Goal: Task Accomplishment & Management: Manage account settings

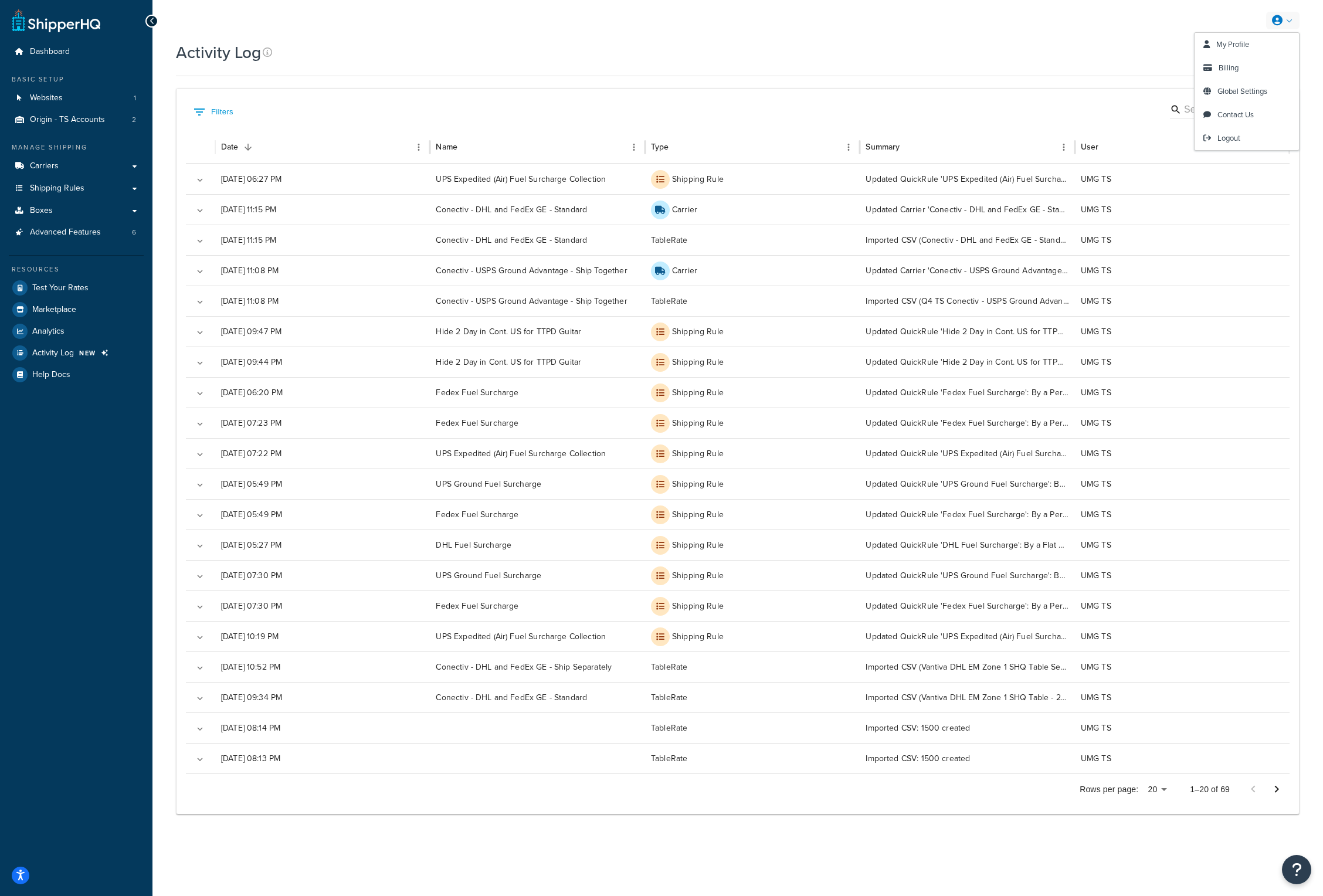
click at [1289, 26] on link at bounding box center [1282, 20] width 33 height 18
click at [1225, 136] on span "Logout" at bounding box center [1228, 137] width 23 height 11
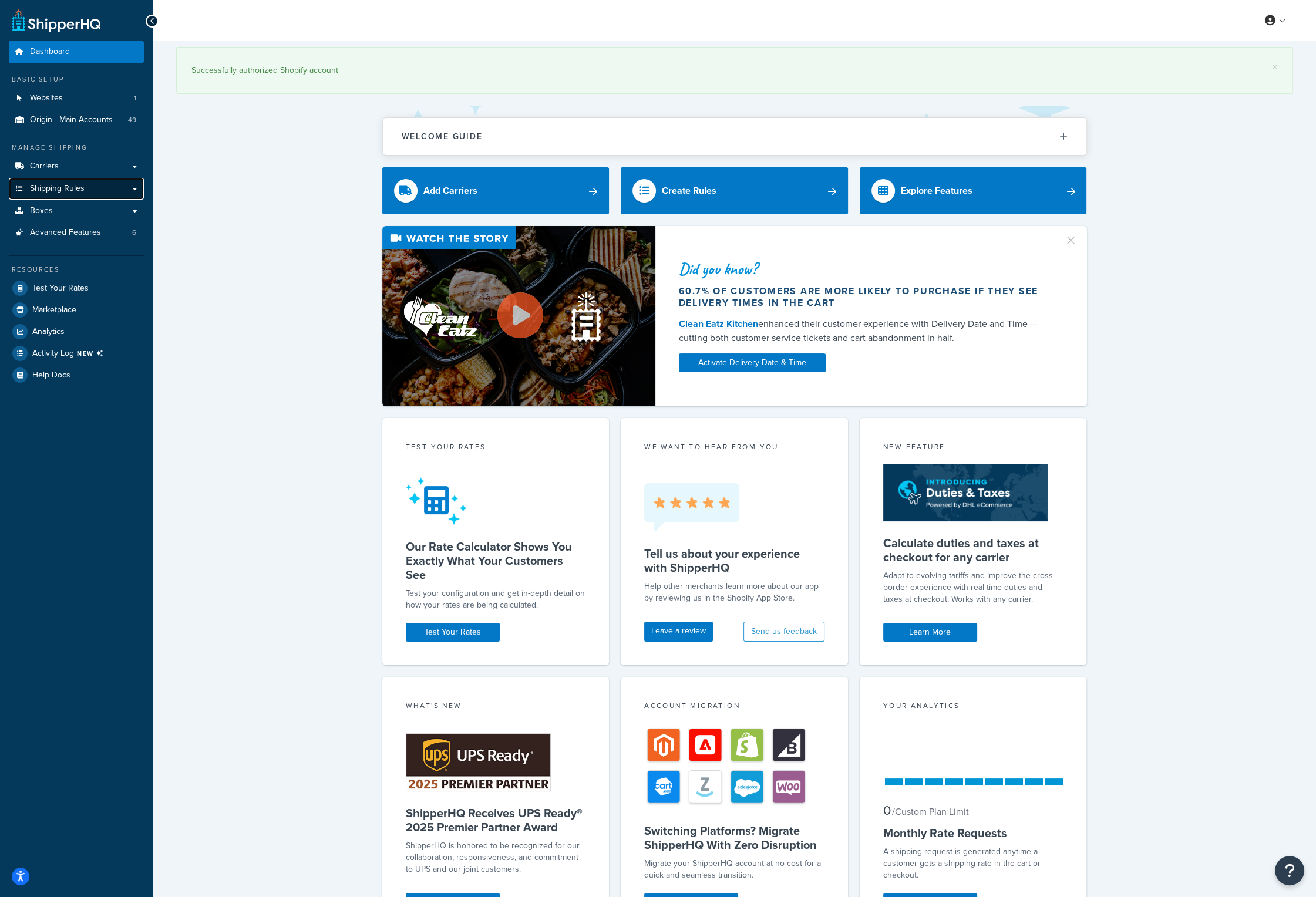
click at [76, 193] on span "Shipping Rules" at bounding box center [57, 189] width 54 height 10
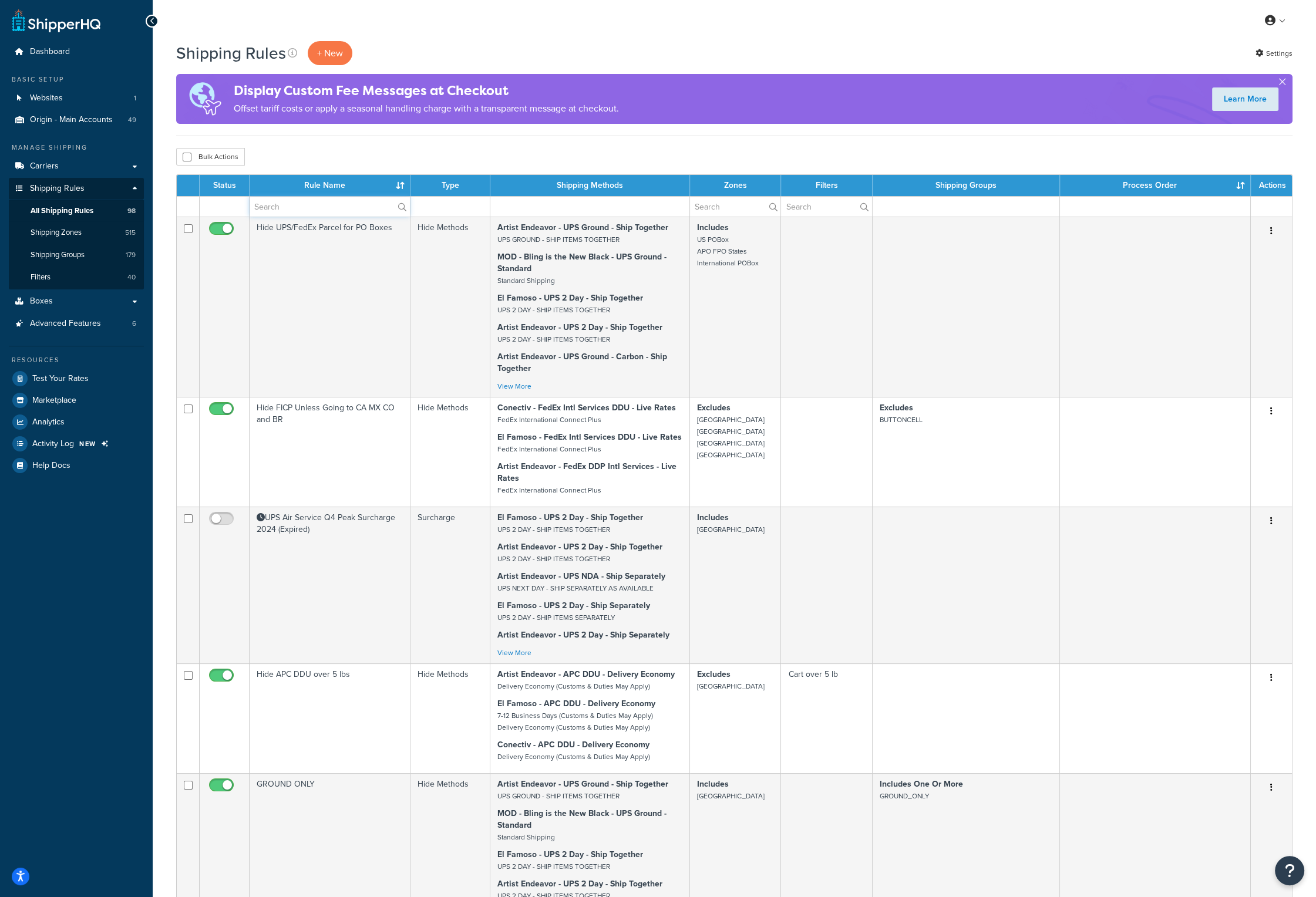
click at [284, 203] on input "text" at bounding box center [329, 207] width 160 height 20
type input "peak"
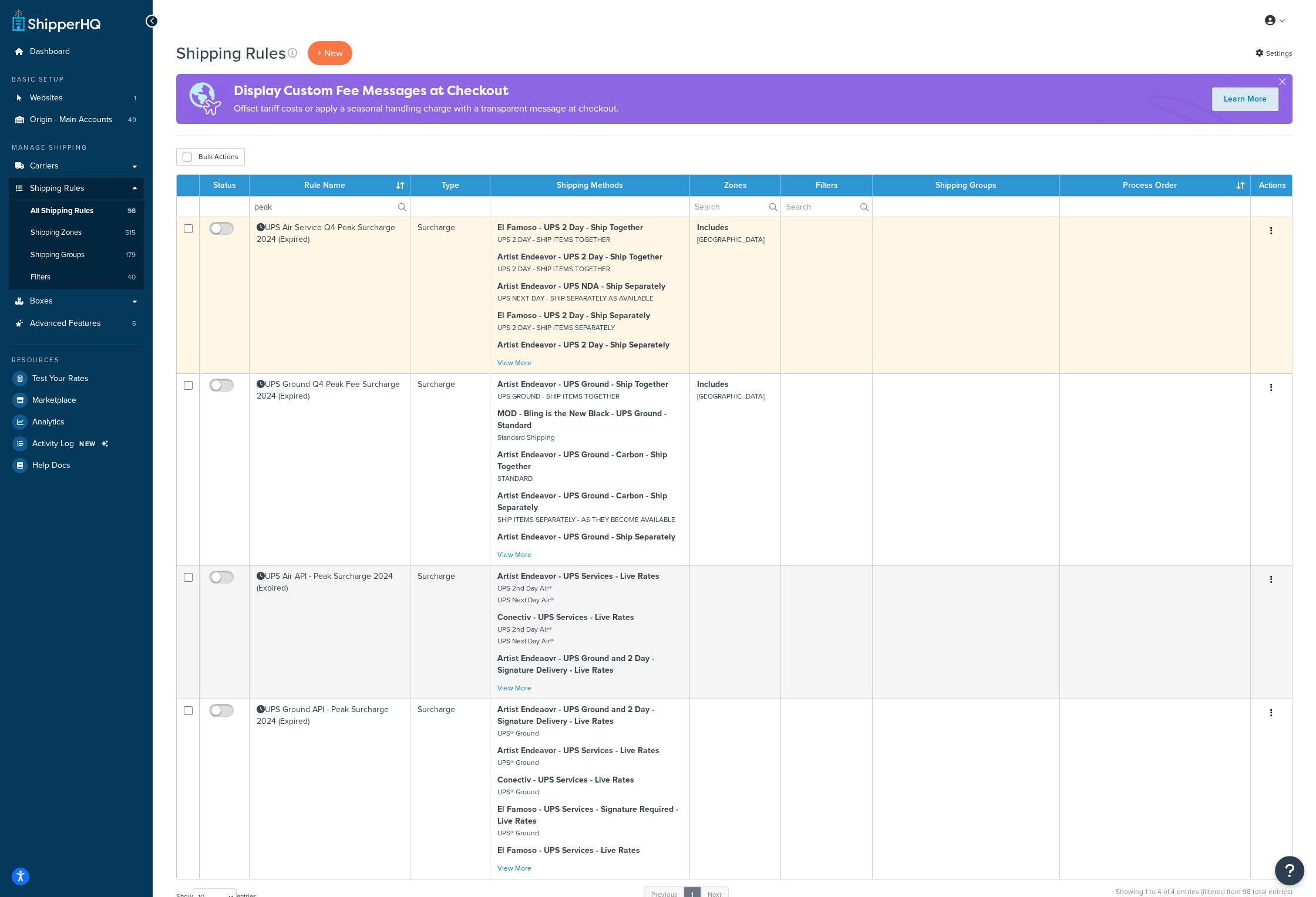
click at [336, 268] on td "UPS Air Service Q4 Peak Surcharge 2024 (Expired)" at bounding box center [330, 294] width 161 height 157
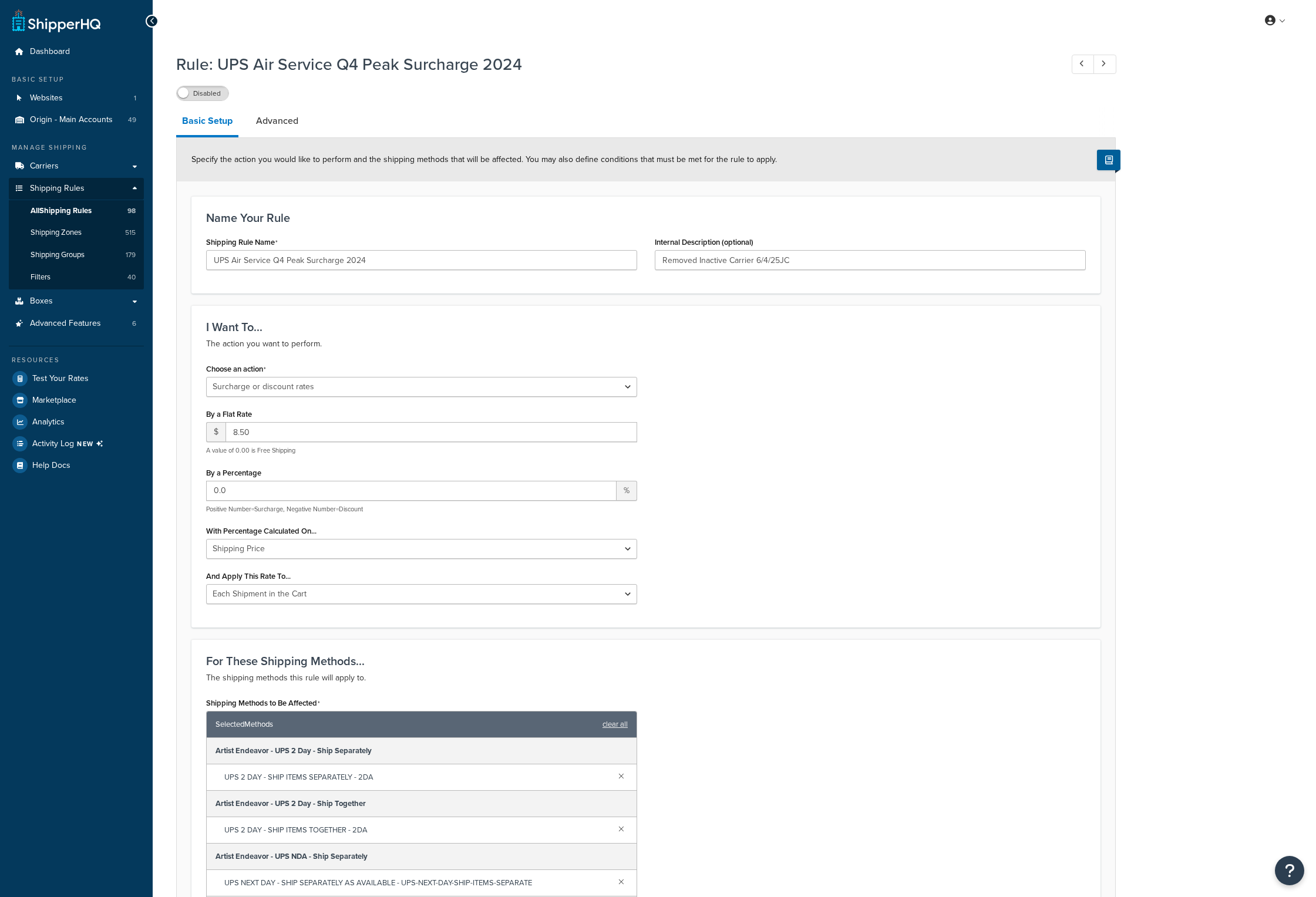
select select "SURCHARGE"
select select "CART"
click at [159, 629] on div "Rule: UPS Air Service Q4 Peak Surcharge 2024 Disabled Basic Setup Advanced Spec…" at bounding box center [734, 765] width 1163 height 1438
drag, startPoint x: 64, startPoint y: 205, endPoint x: 283, endPoint y: 124, distance: 233.5
click at [283, 124] on link "Advanced" at bounding box center [278, 121] width 54 height 28
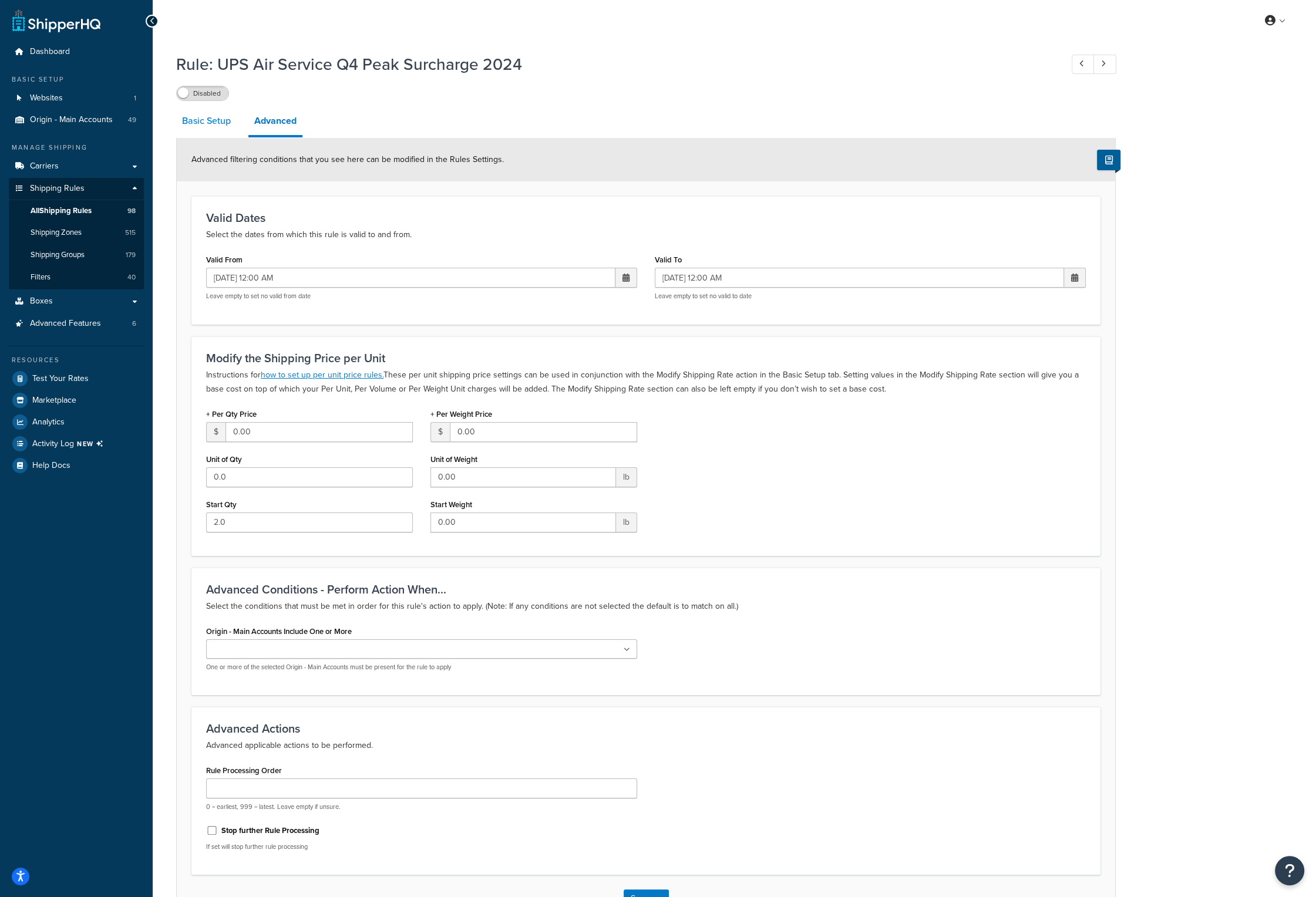
click at [209, 120] on link "Basic Setup" at bounding box center [206, 121] width 60 height 28
select select "SURCHARGE"
select select "CART"
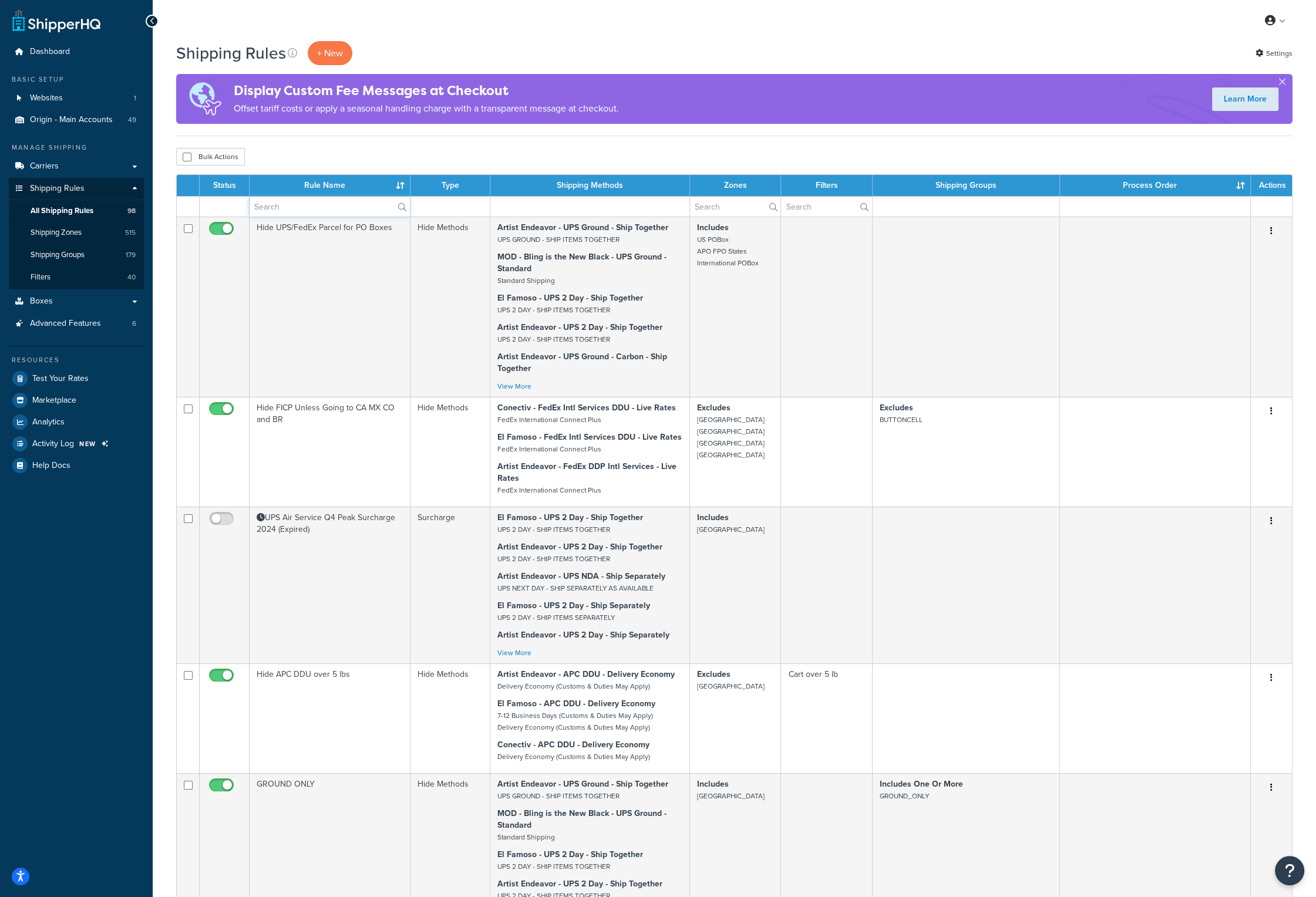
click at [284, 201] on input "text" at bounding box center [329, 207] width 160 height 20
type input "peak"
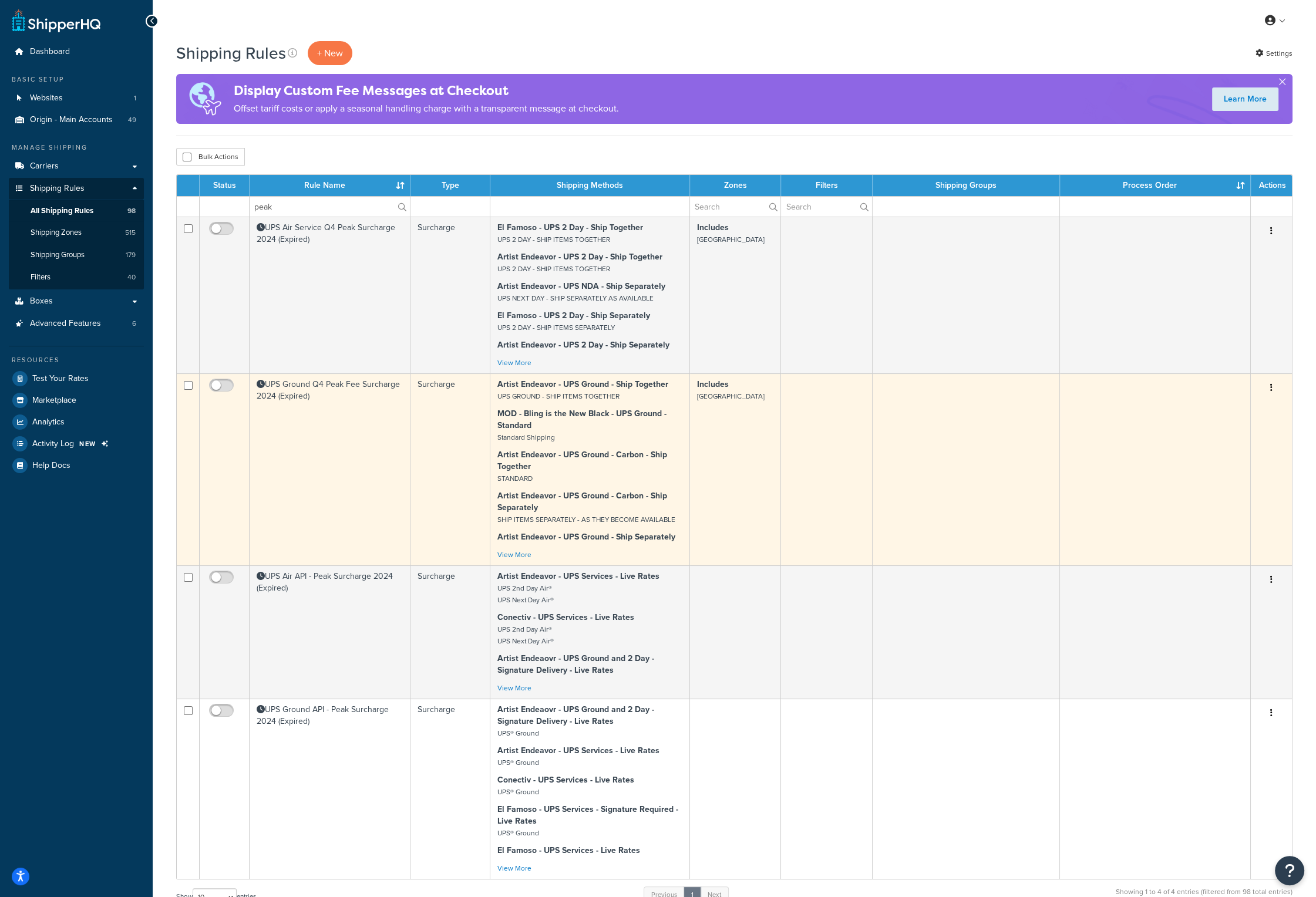
drag, startPoint x: 299, startPoint y: 394, endPoint x: 290, endPoint y: 390, distance: 9.8
click at [290, 390] on td "UPS Ground Q4 Peak Fee Surcharge 2024 (Expired)" at bounding box center [330, 469] width 161 height 192
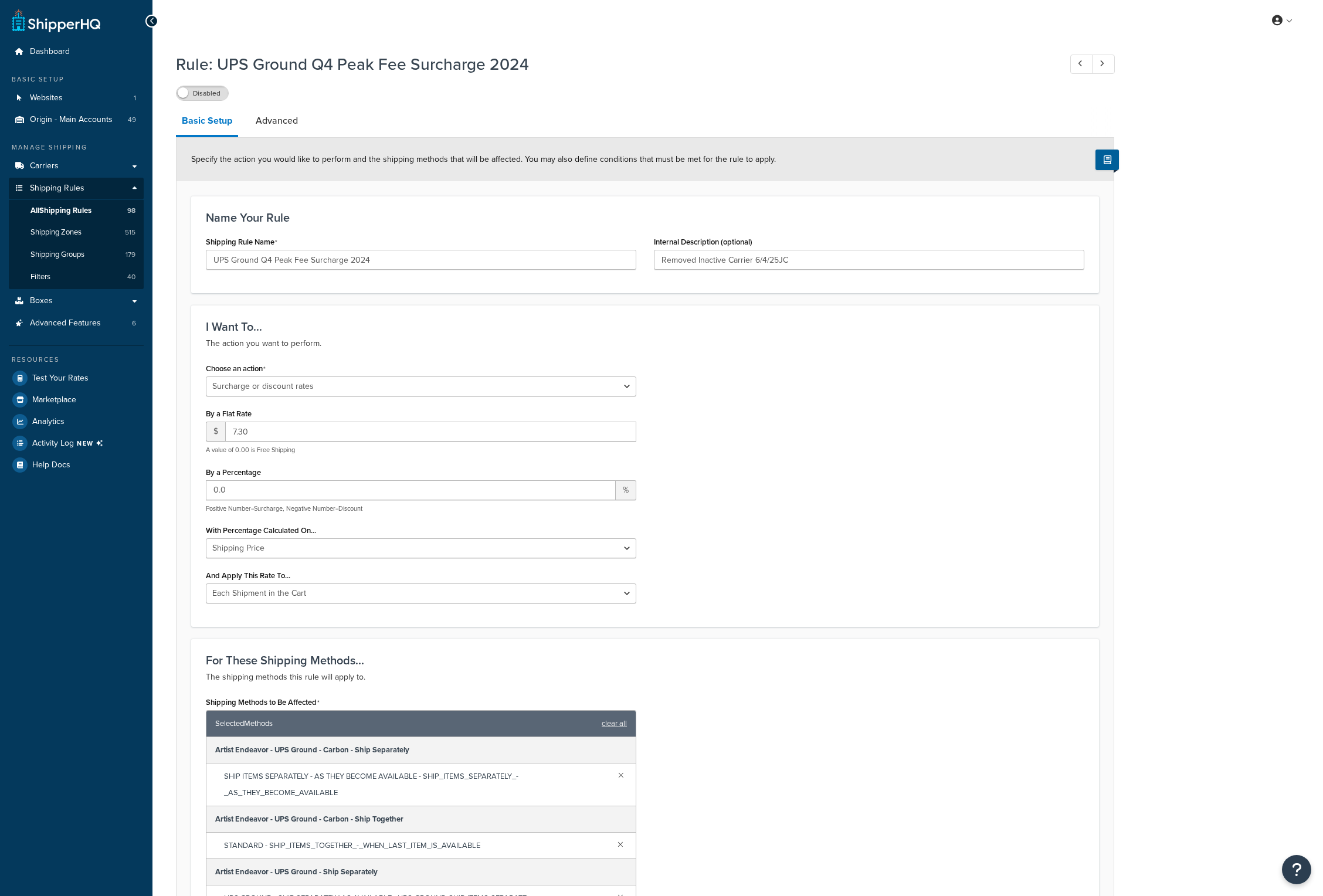
select select "SURCHARGE"
select select "CART"
click at [277, 120] on link "Advanced" at bounding box center [277, 120] width 54 height 28
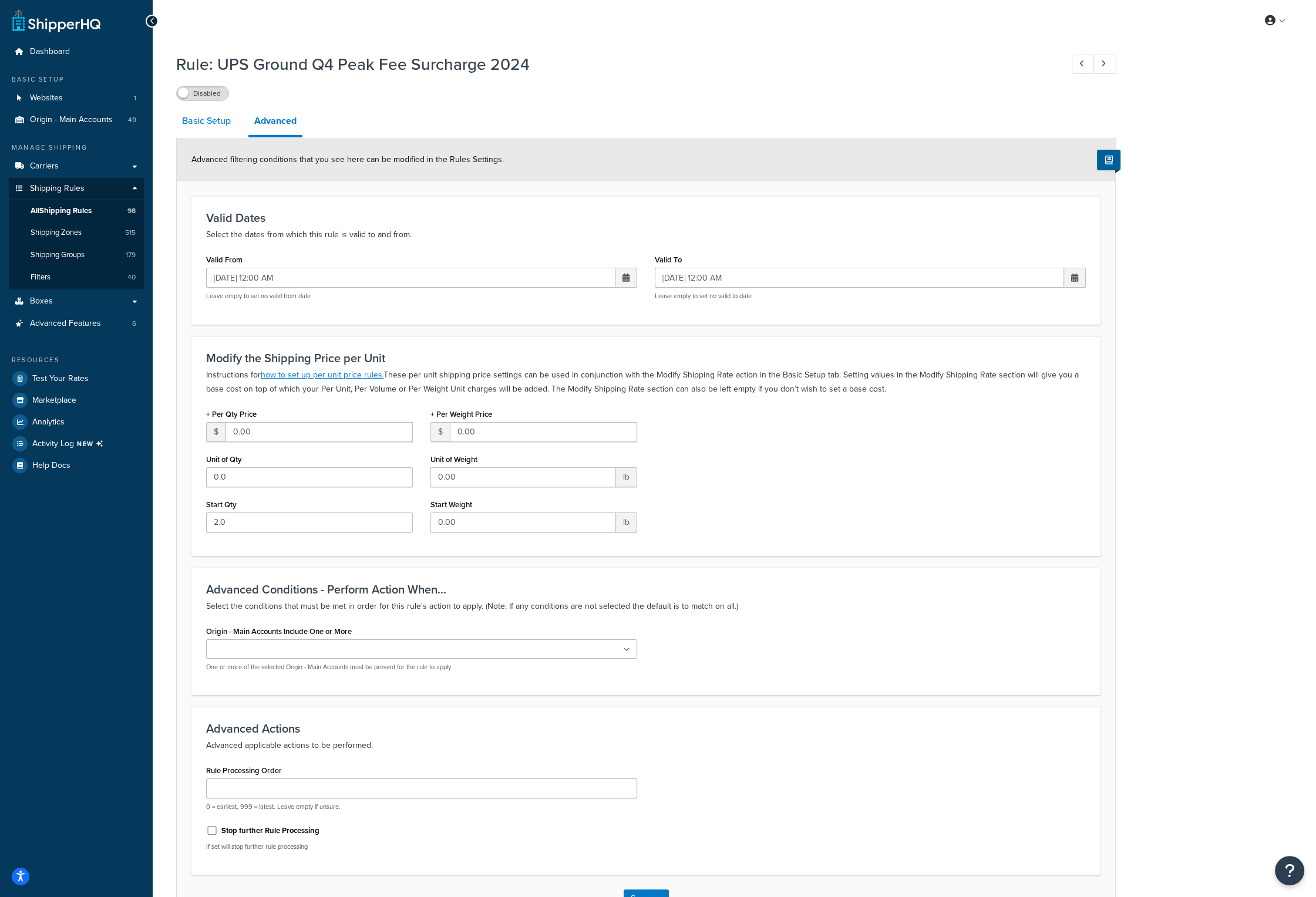
click at [212, 124] on link "Basic Setup" at bounding box center [206, 121] width 60 height 28
select select "SURCHARGE"
select select "CART"
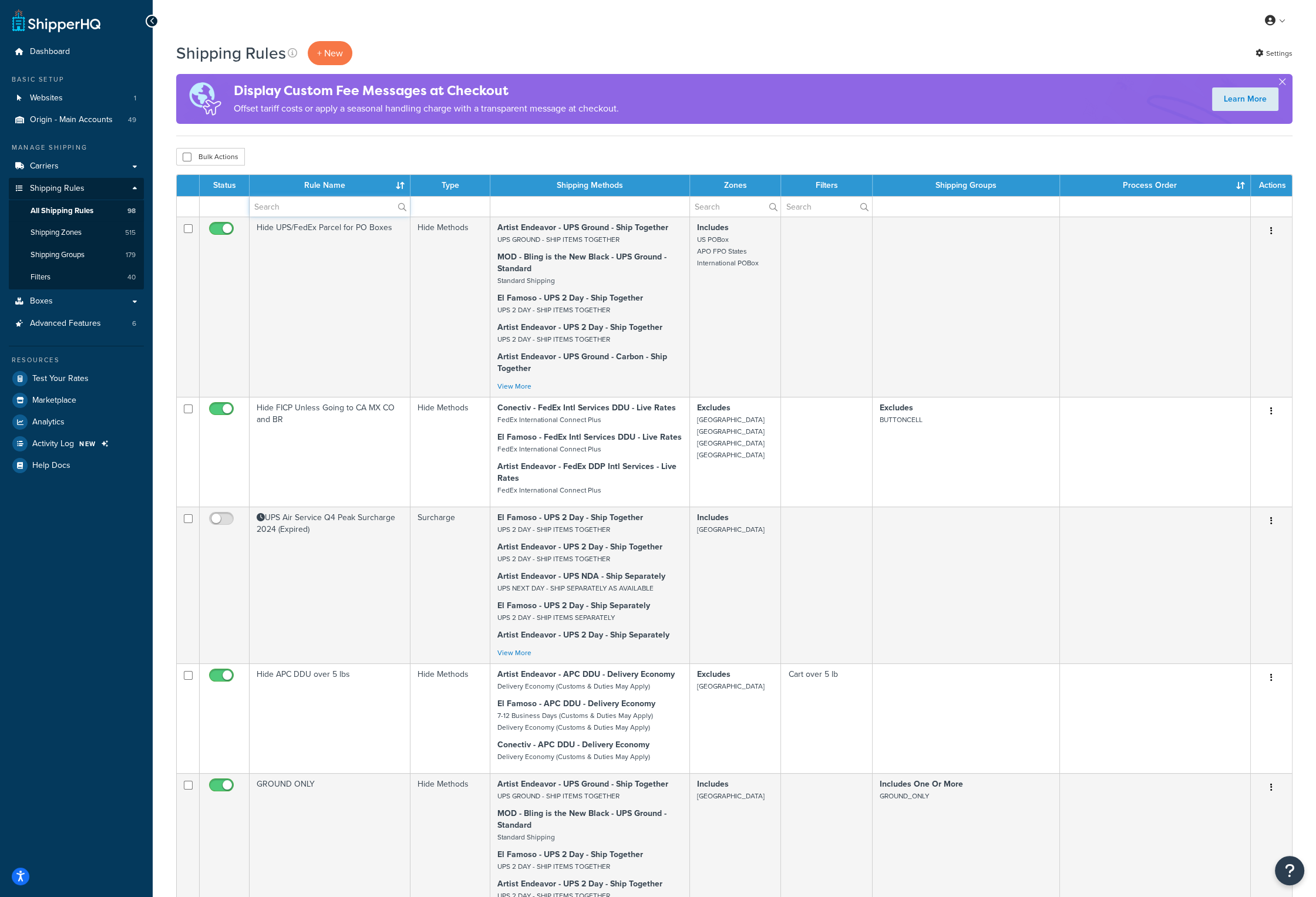
click at [307, 201] on input "text" at bounding box center [329, 207] width 160 height 20
type input "peak"
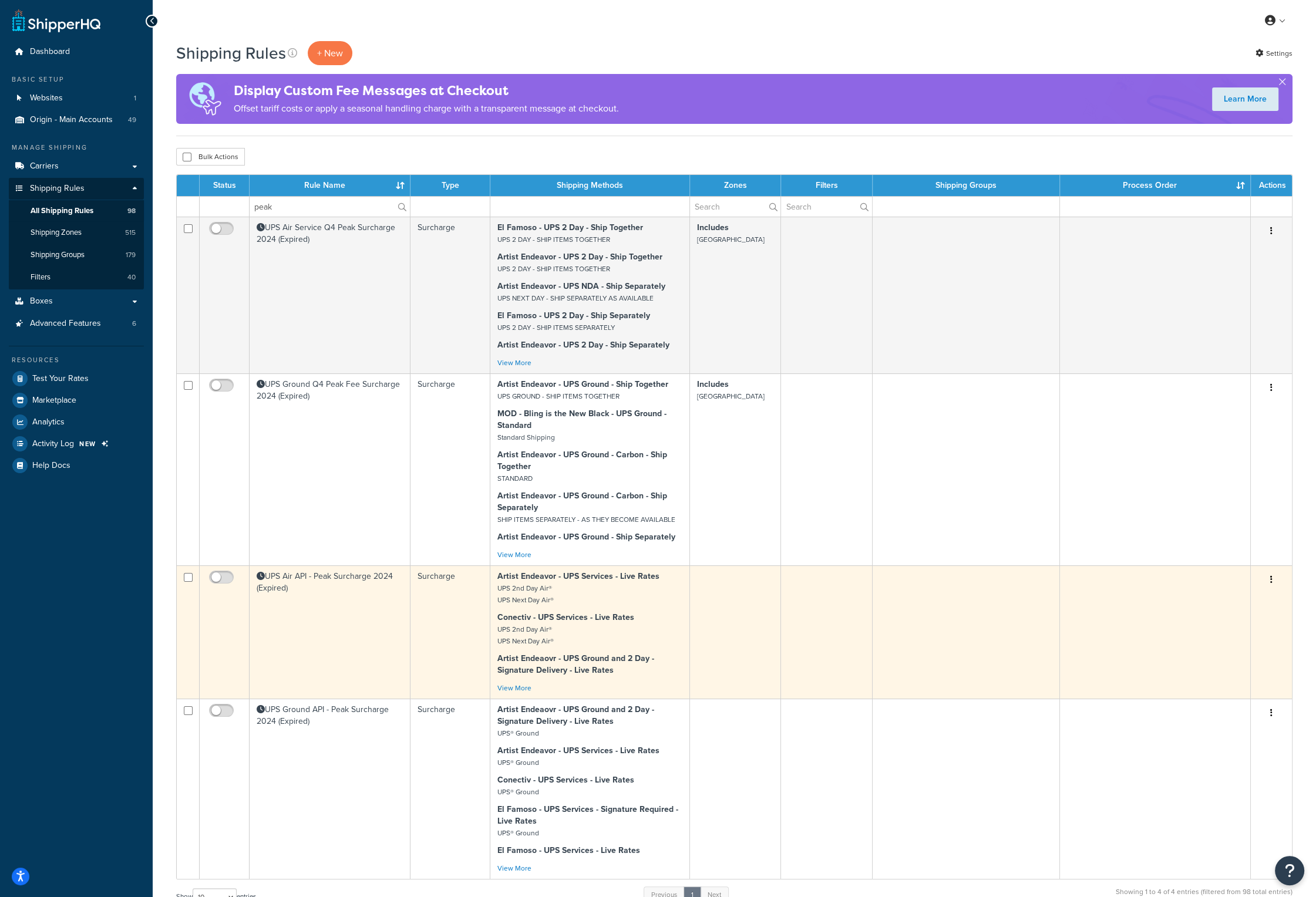
click at [310, 578] on td "UPS Air API - Peak Surcharge 2024 (Expired)" at bounding box center [330, 631] width 161 height 133
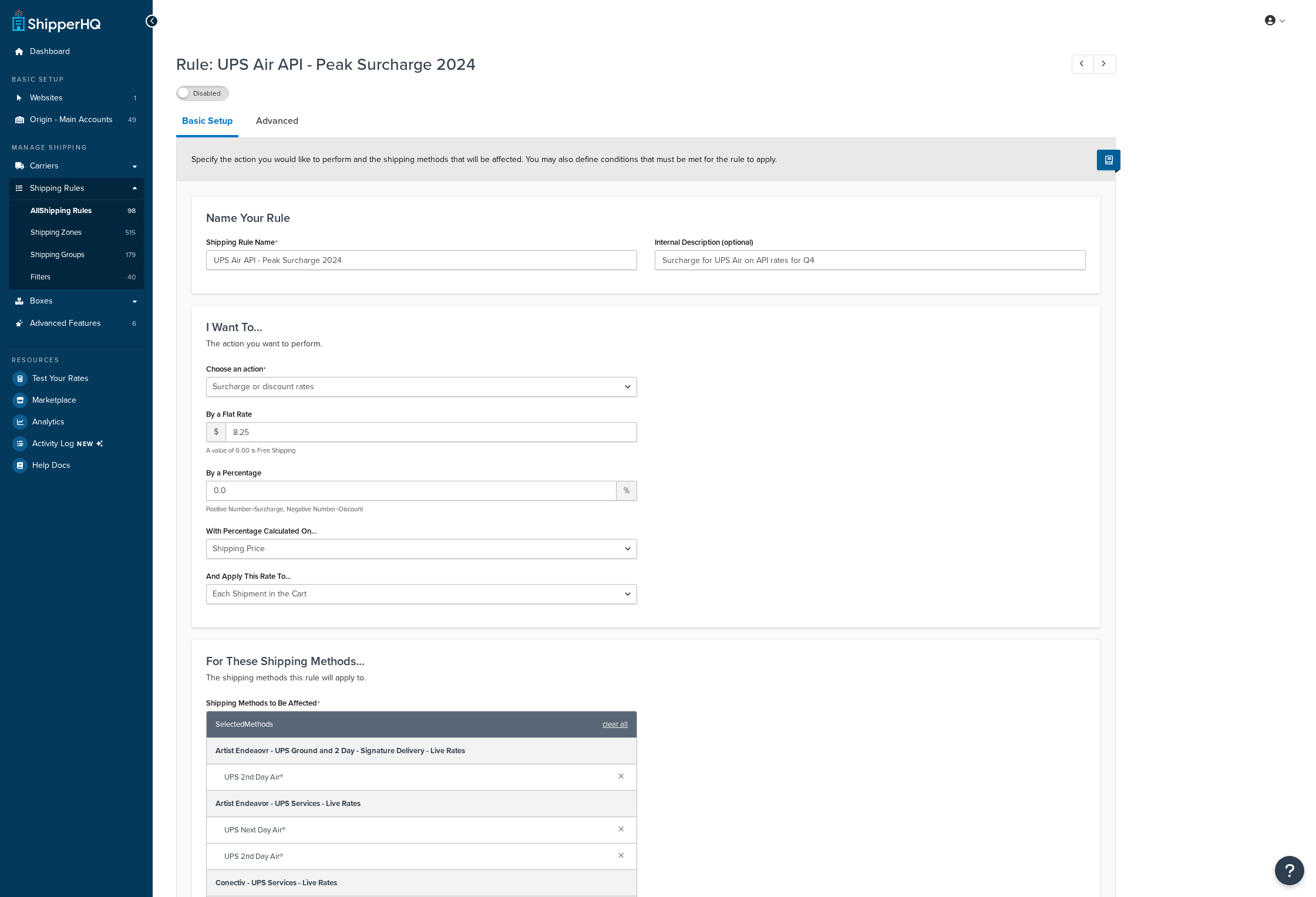
select select "SURCHARGE"
select select "CART"
click at [282, 123] on link "Advanced" at bounding box center [278, 121] width 54 height 28
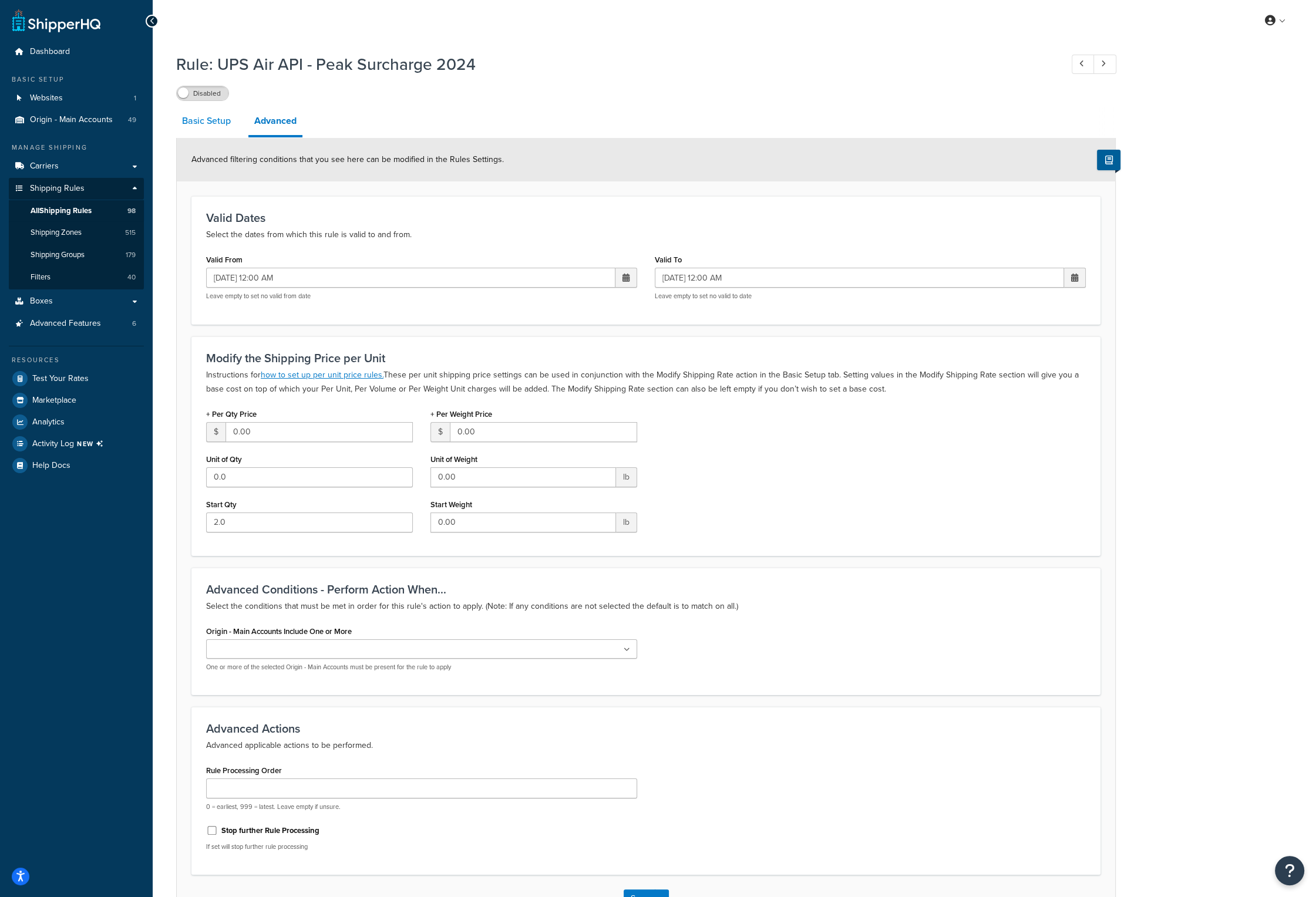
click at [200, 121] on link "Basic Setup" at bounding box center [206, 121] width 60 height 28
select select "SURCHARGE"
select select "CART"
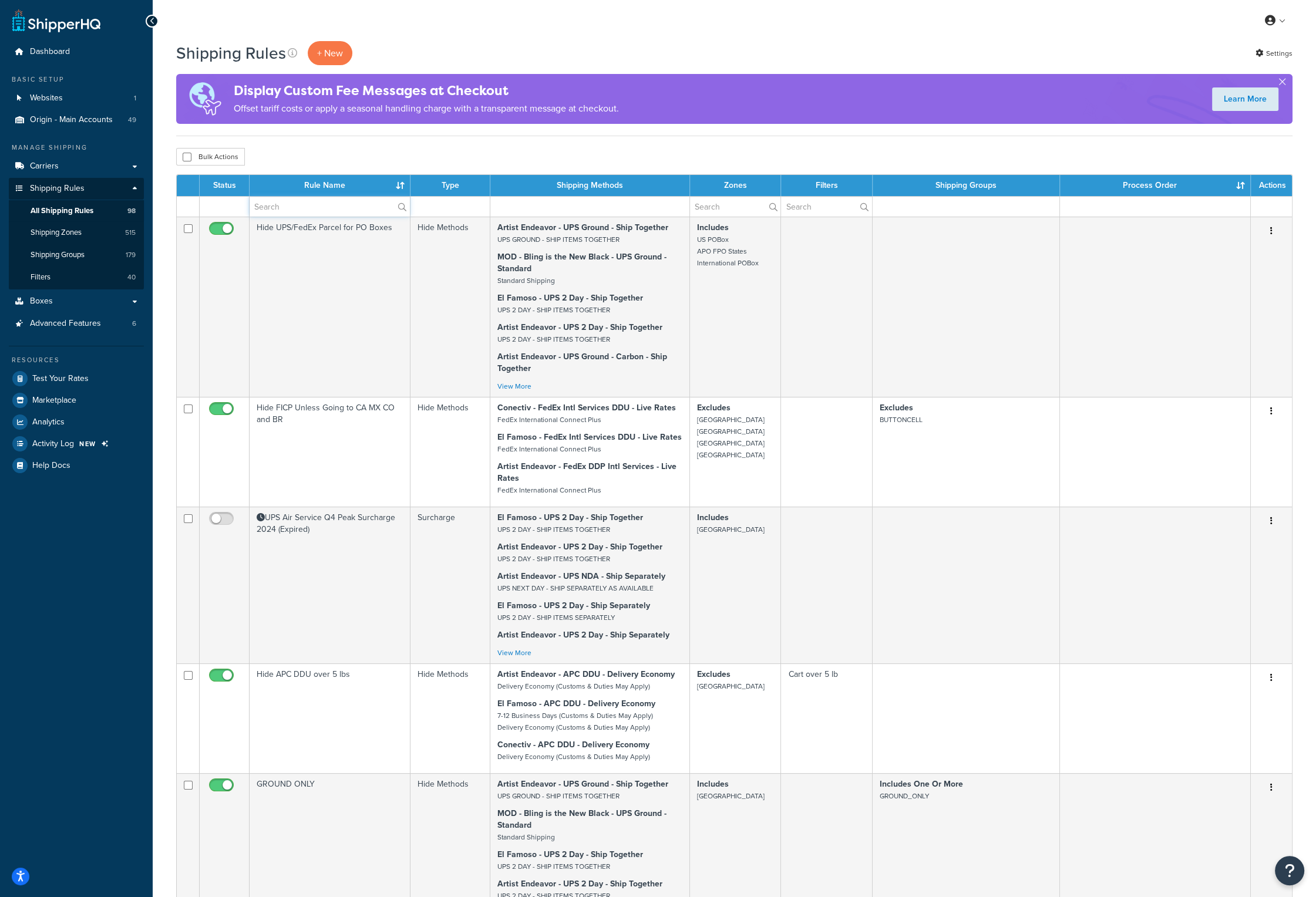
click at [297, 207] on input "text" at bounding box center [329, 207] width 160 height 20
type input "peak"
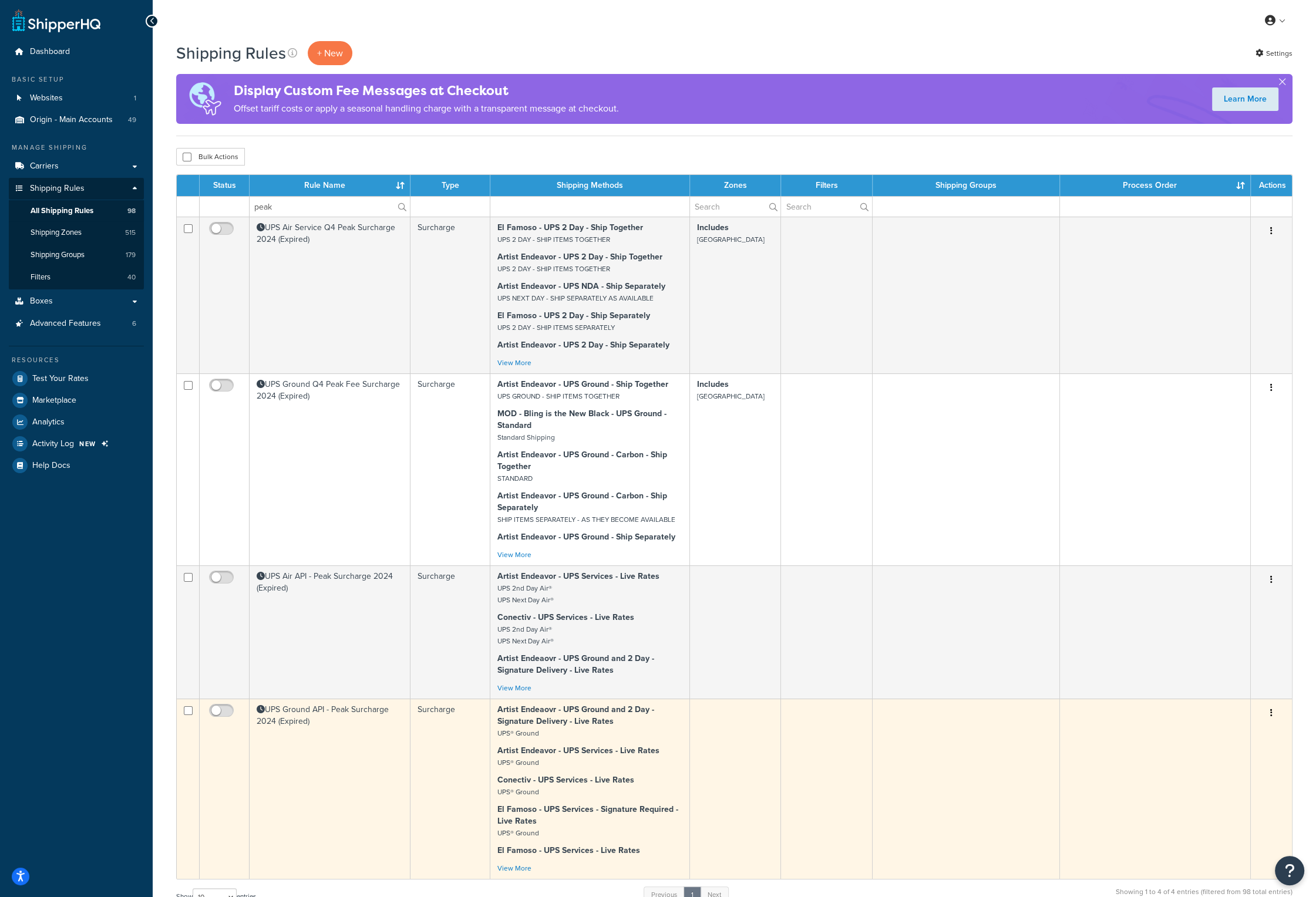
click at [313, 711] on td "UPS Ground API - Peak Surcharge 2024 (Expired)" at bounding box center [330, 788] width 161 height 180
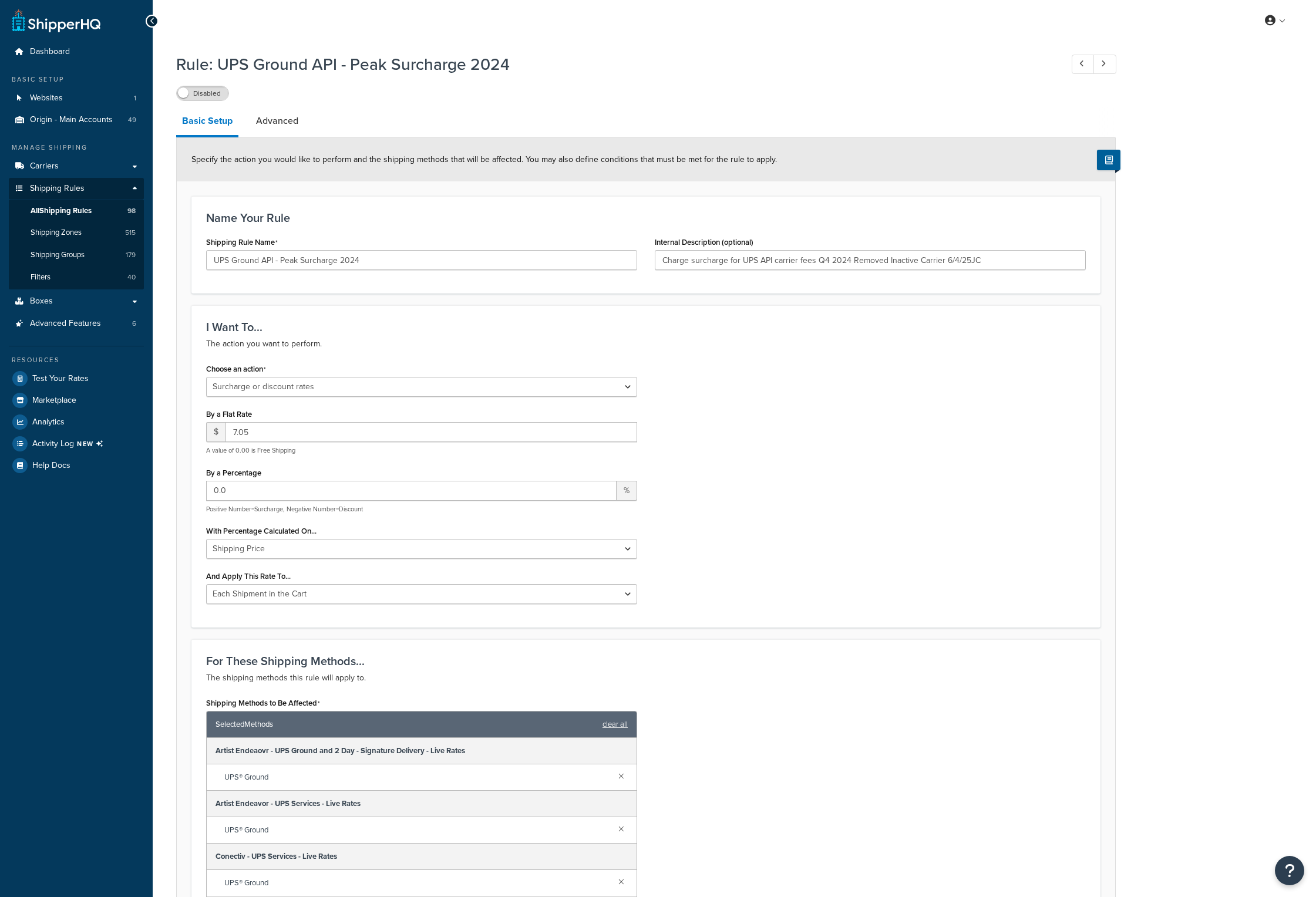
select select "SURCHARGE"
select select "CART"
click at [269, 124] on link "Advanced" at bounding box center [278, 121] width 54 height 28
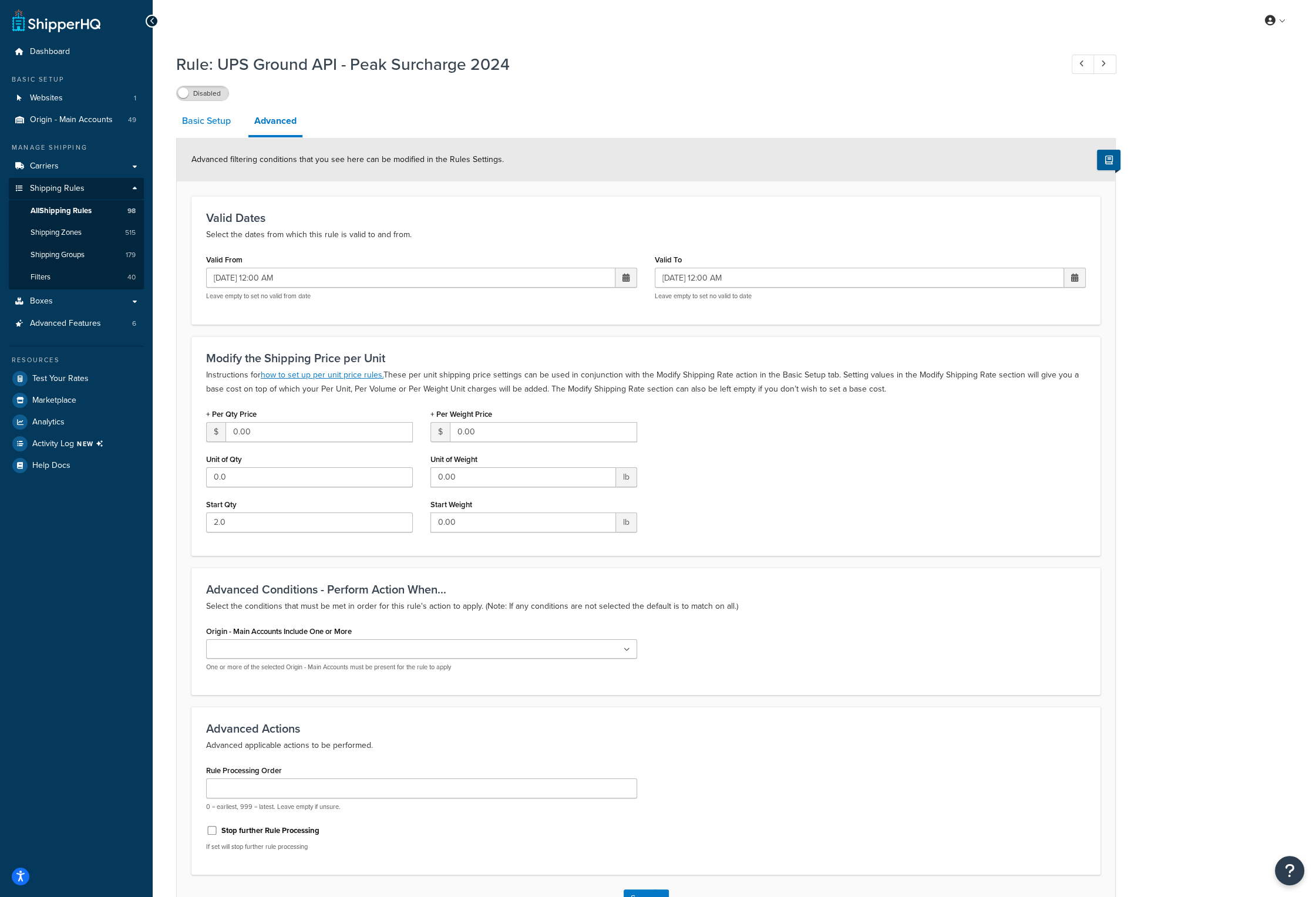
click at [218, 126] on link "Basic Setup" at bounding box center [206, 121] width 60 height 28
select select "SURCHARGE"
select select "CART"
